Goal: Transaction & Acquisition: Purchase product/service

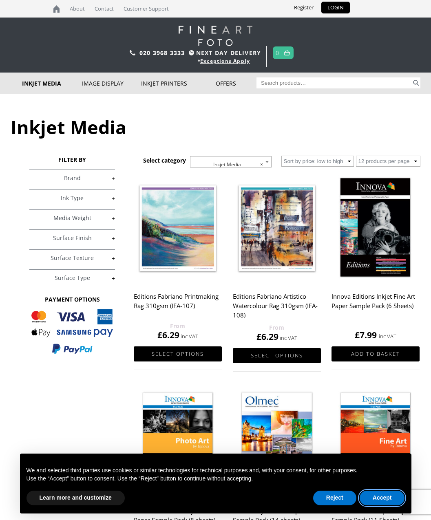
click at [386, 498] on button "Accept" at bounding box center [381, 498] width 45 height 15
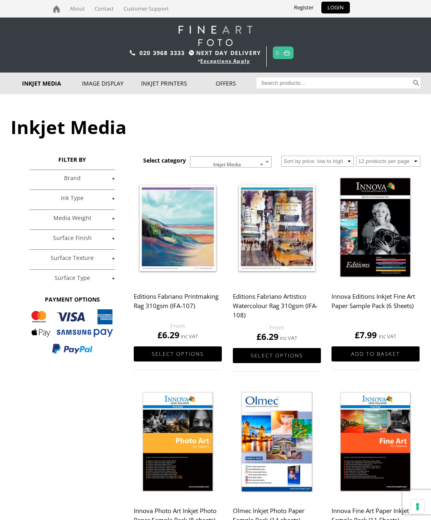
click at [299, 307] on h2 "Editions Fabriano Artistico Watercolour Rag 310gsm (IFA-108)" at bounding box center [277, 306] width 88 height 34
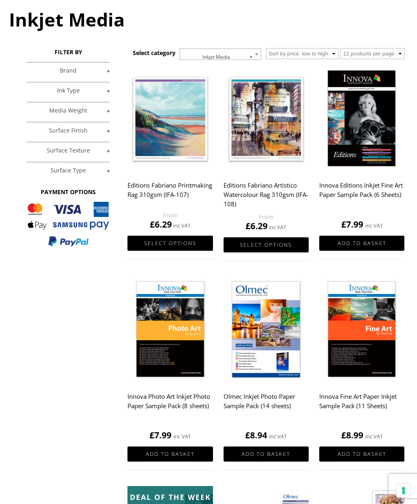
scroll to position [0, 2]
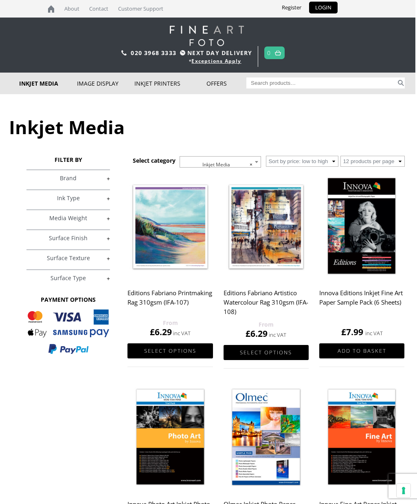
click at [247, 164] on span "× Inkjet Media" at bounding box center [220, 164] width 81 height 16
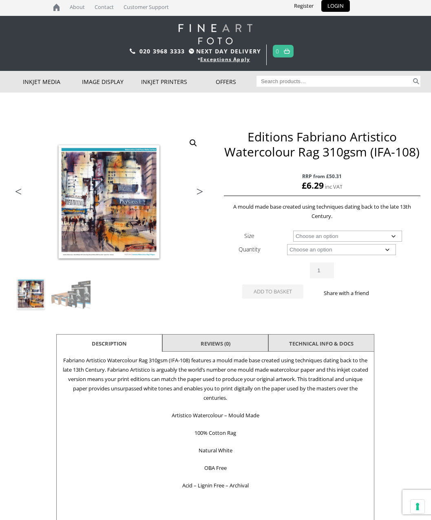
scroll to position [2, 0]
click at [374, 239] on select "Choose an option A4 Sheet A3 Sheet A3+ Sheet A2 Sheet 17" Wide Roll 24" Wide Ro…" at bounding box center [347, 236] width 109 height 11
select select "a4-sheet"
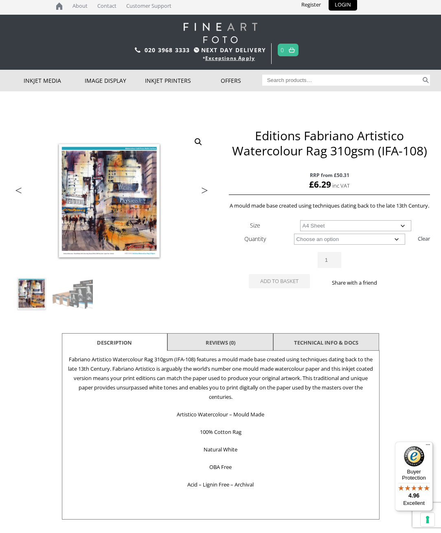
scroll to position [0, 0]
click at [381, 259] on form "Size Choose an option A4 Sheet A3 Sheet A3+ Sheet A2 Sheet 17" Wide Roll 24" Wi…" at bounding box center [329, 256] width 201 height 76
click at [396, 245] on select "Choose an option 25 Sheets 5 Sheet Test Pack" at bounding box center [350, 238] width 112 height 11
select select "5-sheet-test-pack"
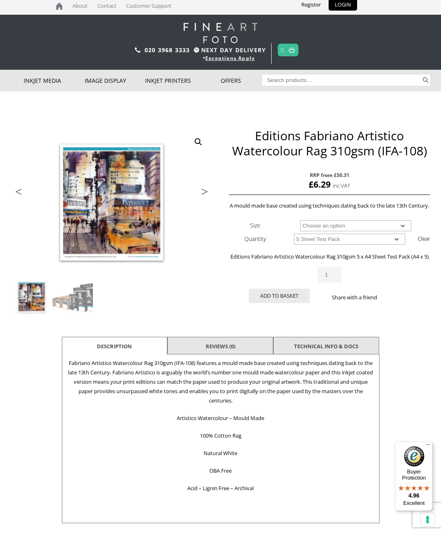
click at [284, 303] on button "Add to basket" at bounding box center [279, 296] width 61 height 14
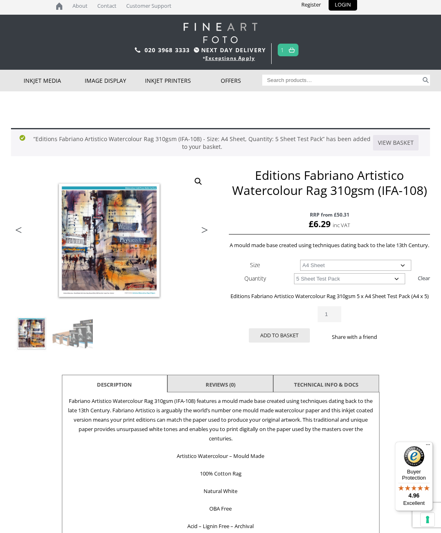
scroll to position [3, 0]
